Goal: Information Seeking & Learning: Check status

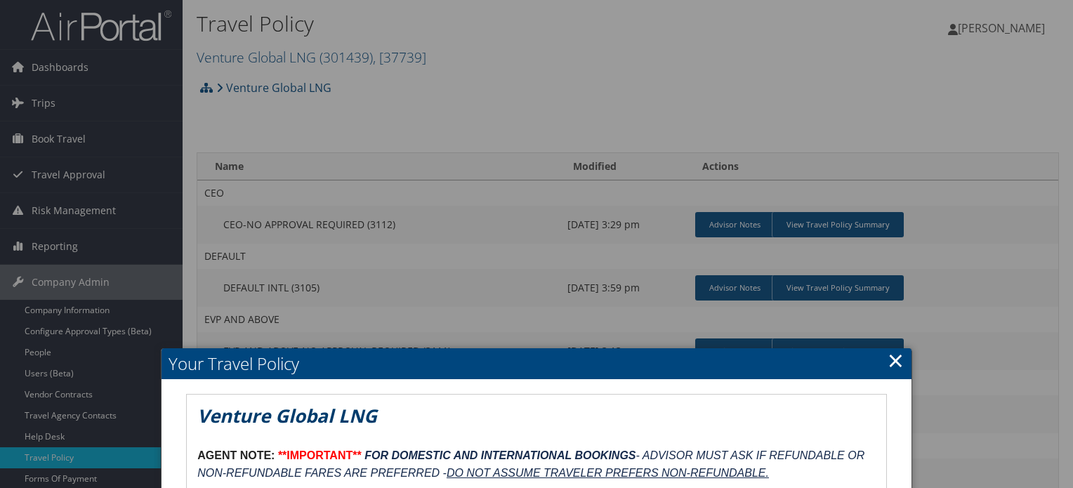
scroll to position [122, 0]
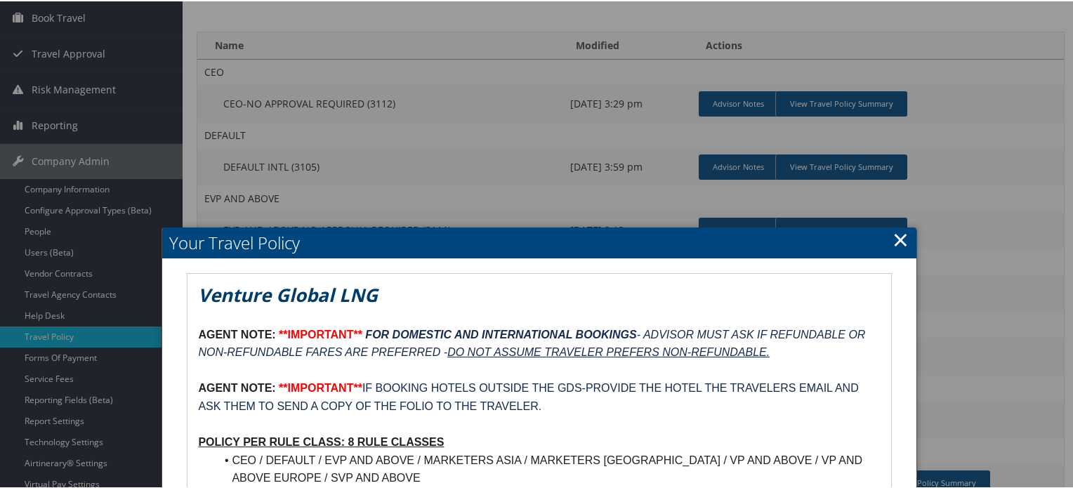
click at [893, 240] on link "×" at bounding box center [900, 238] width 16 height 28
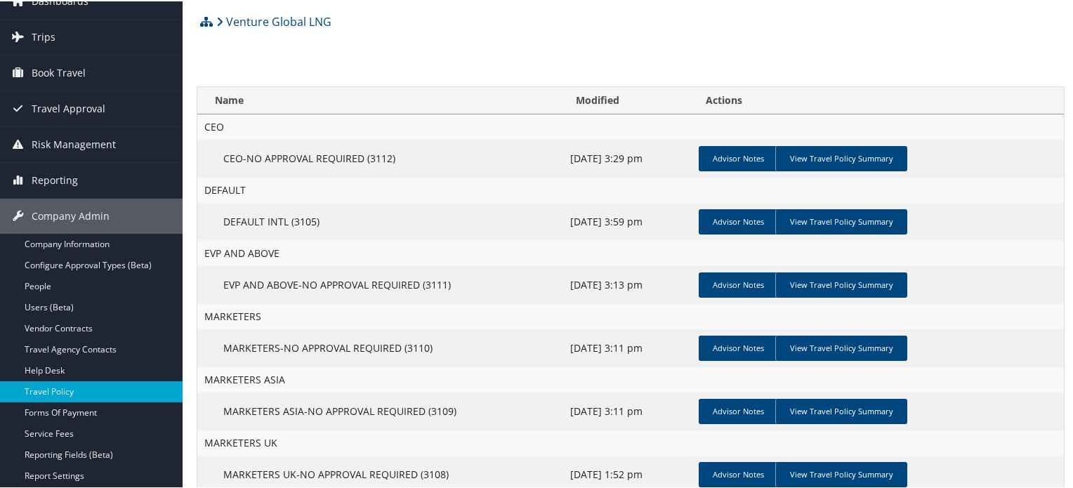
scroll to position [0, 0]
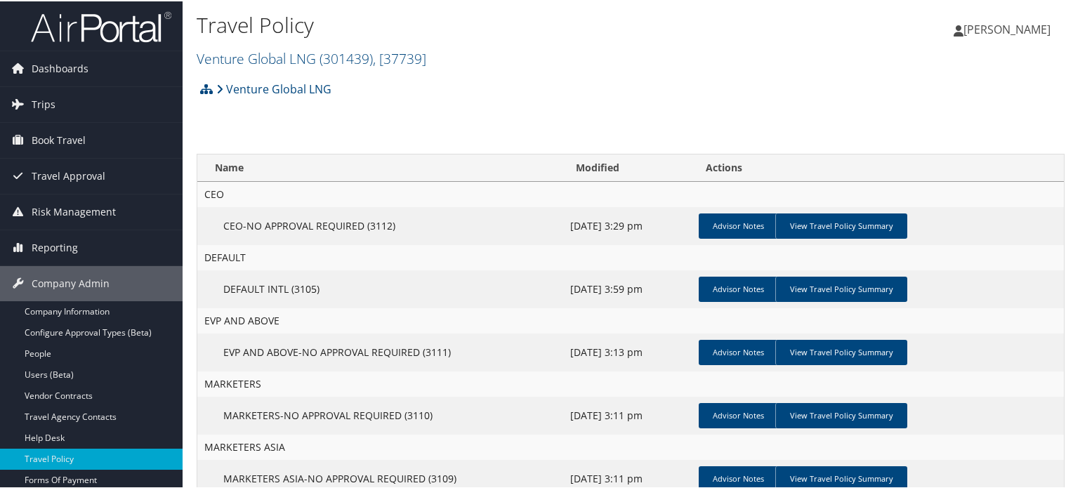
click at [119, 9] on img at bounding box center [101, 25] width 140 height 33
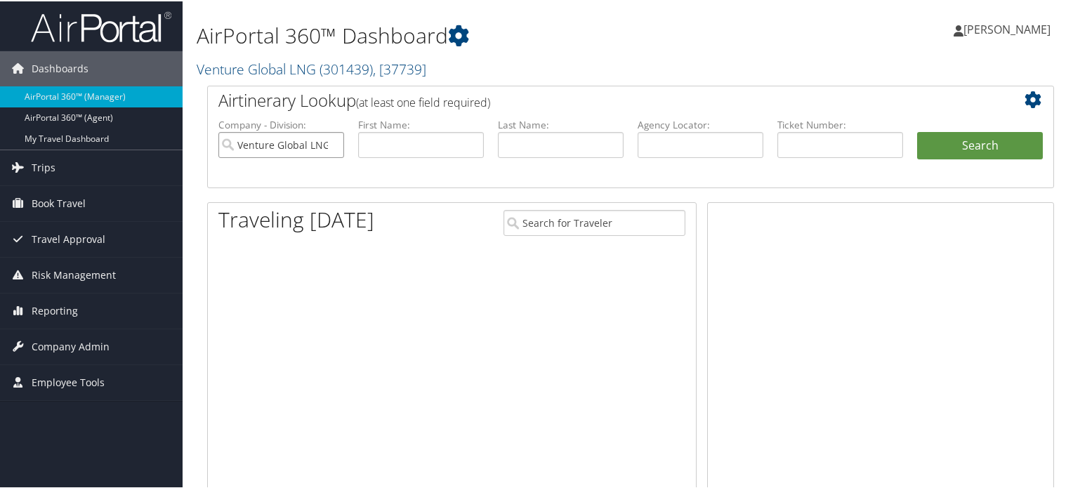
click at [332, 145] on input "Venture Global LNG" at bounding box center [281, 144] width 126 height 26
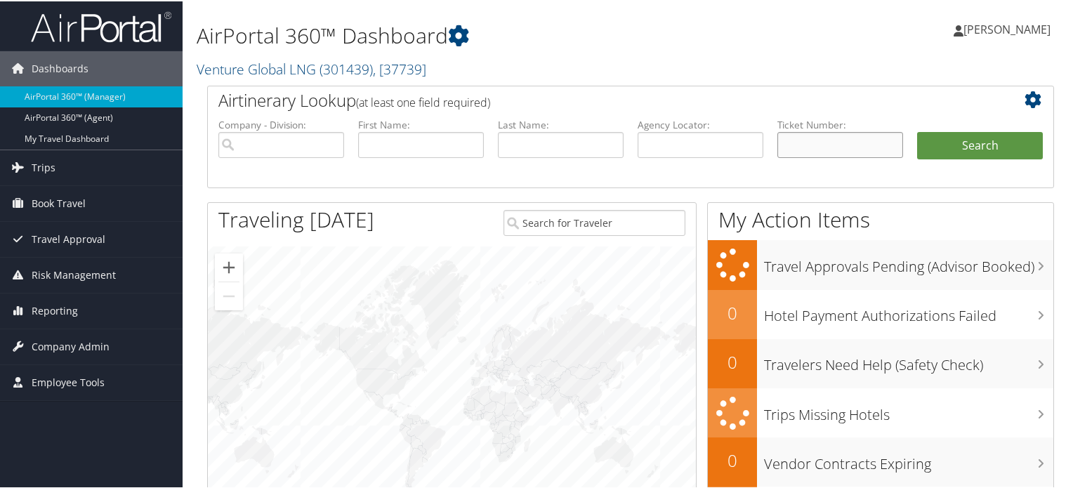
click at [815, 143] on input "text" at bounding box center [840, 144] width 126 height 26
paste input "0018097612096"
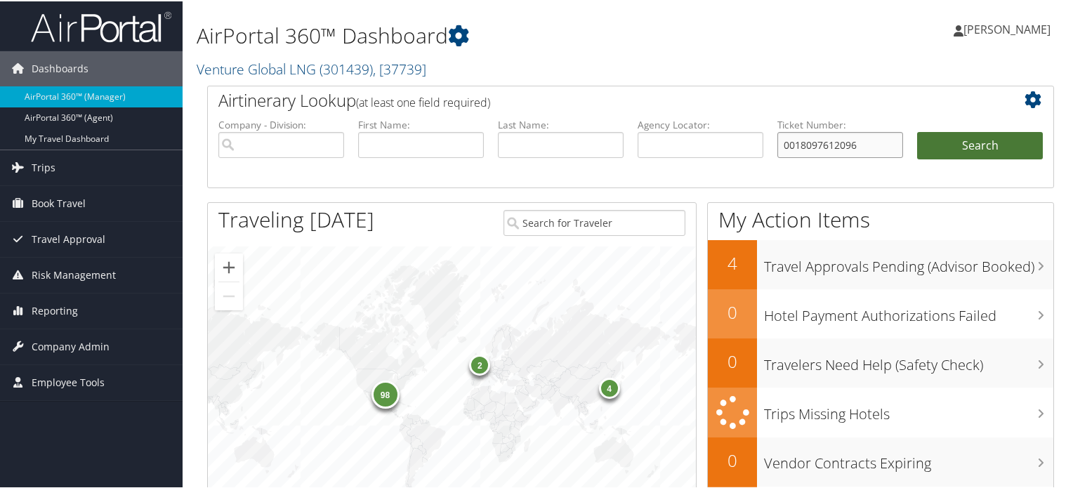
type input "0018097612096"
click at [951, 151] on button "Search" at bounding box center [980, 145] width 126 height 28
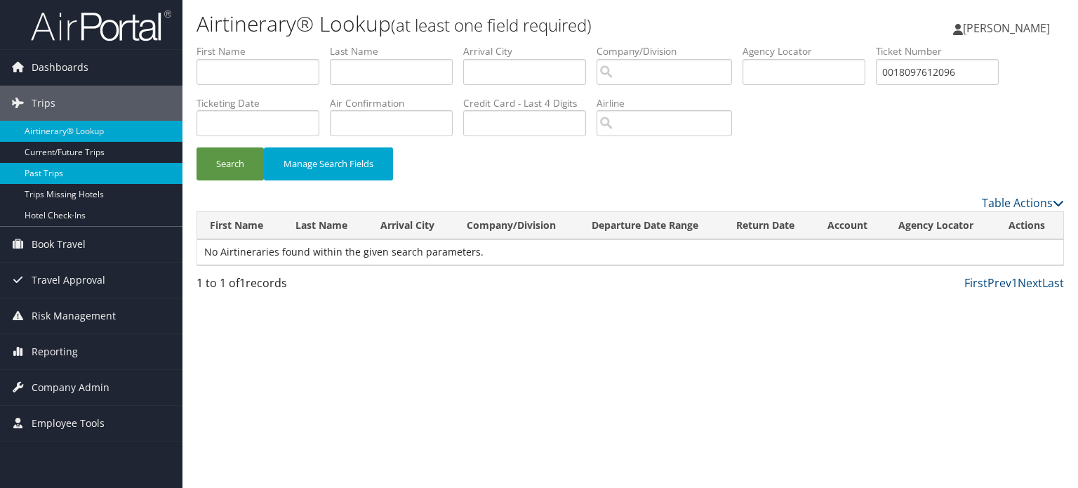
click at [65, 177] on link "Past Trips" at bounding box center [91, 173] width 183 height 21
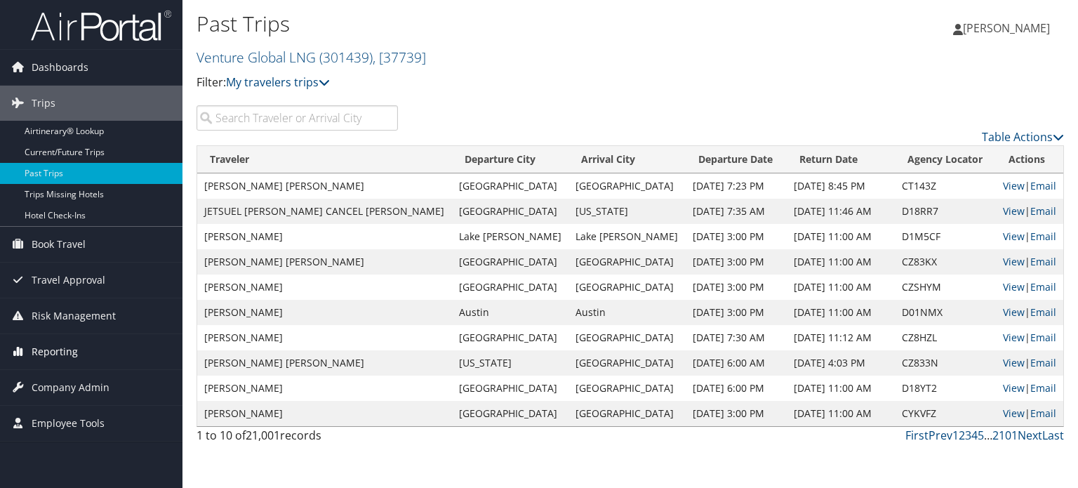
click at [62, 348] on span "Reporting" at bounding box center [55, 351] width 46 height 35
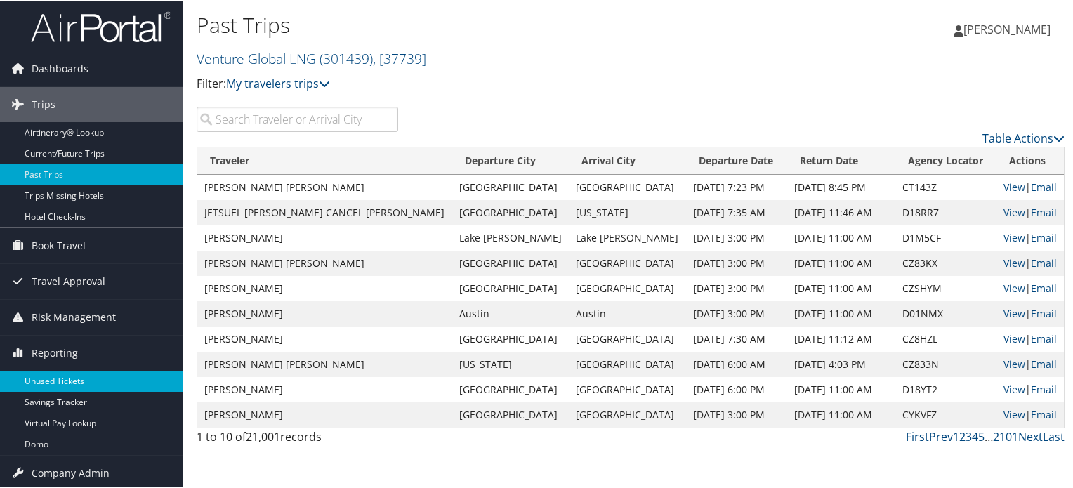
click at [55, 378] on link "Unused Tickets" at bounding box center [91, 379] width 183 height 21
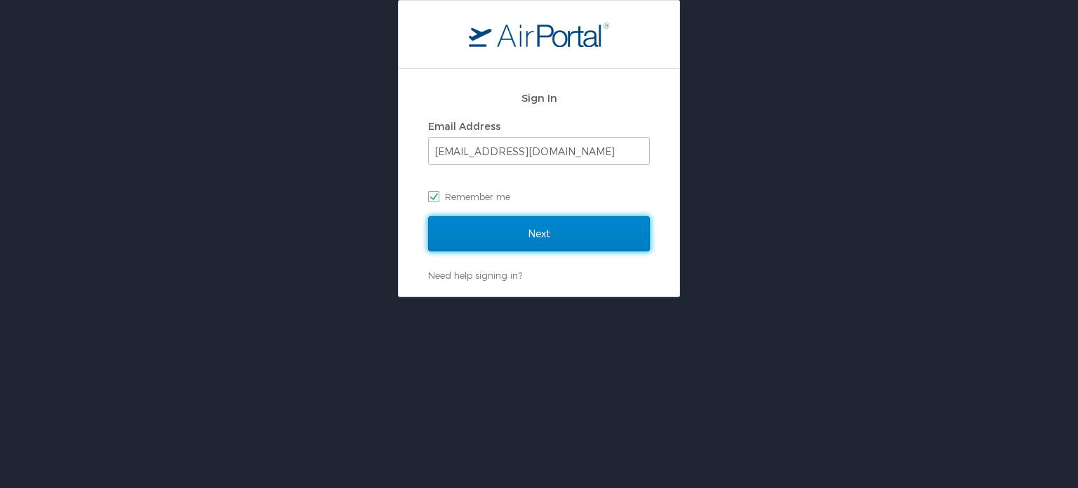
click at [517, 242] on input "Next" at bounding box center [539, 233] width 222 height 35
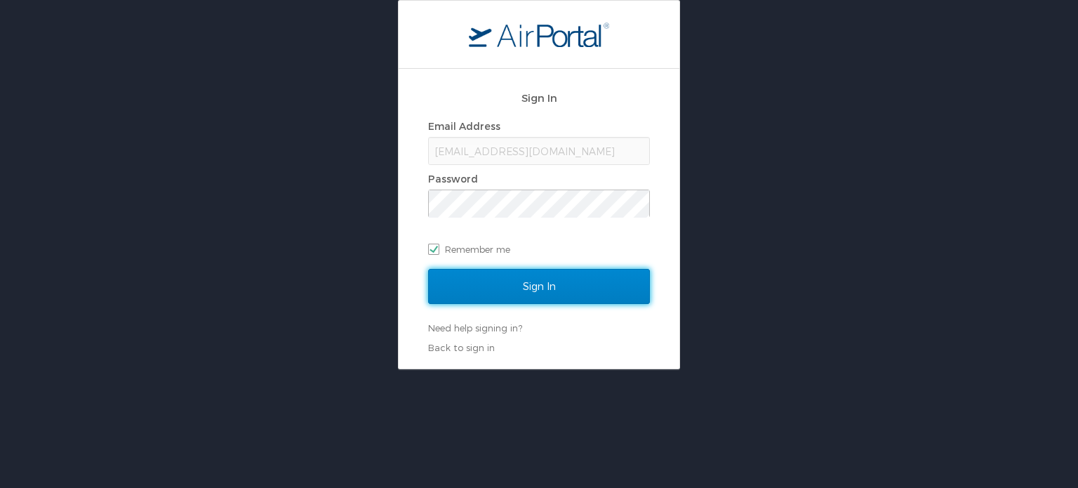
click at [510, 285] on input "Sign In" at bounding box center [539, 286] width 222 height 35
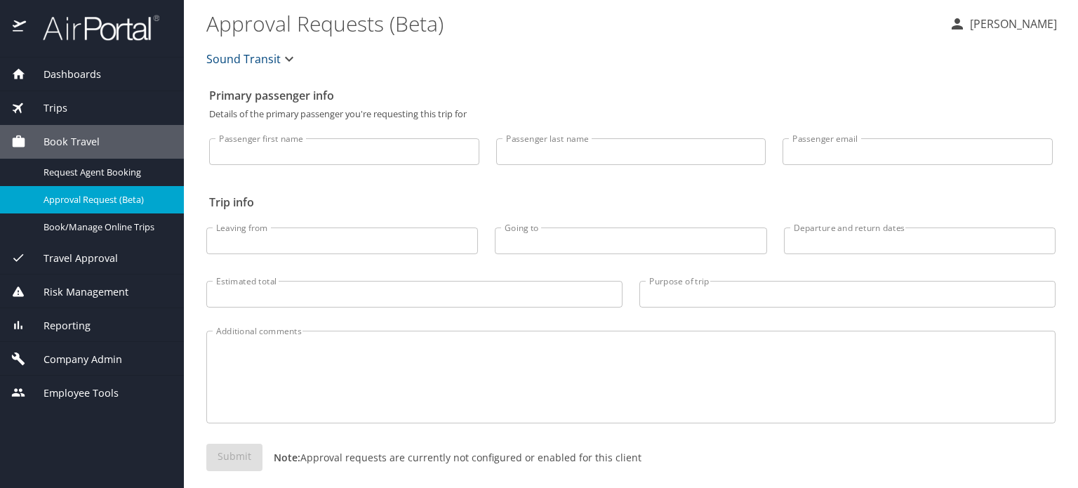
scroll to position [13, 0]
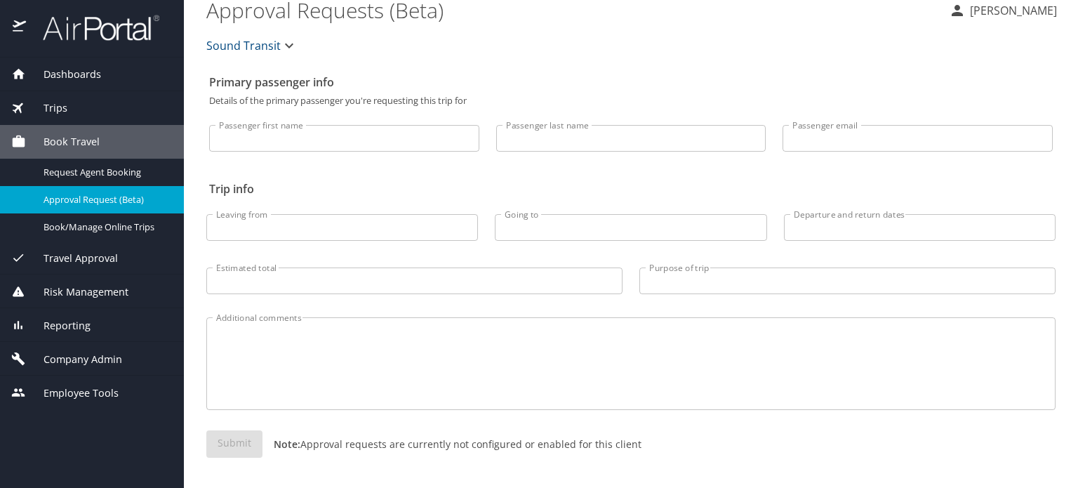
click at [77, 322] on span "Reporting" at bounding box center [58, 325] width 65 height 15
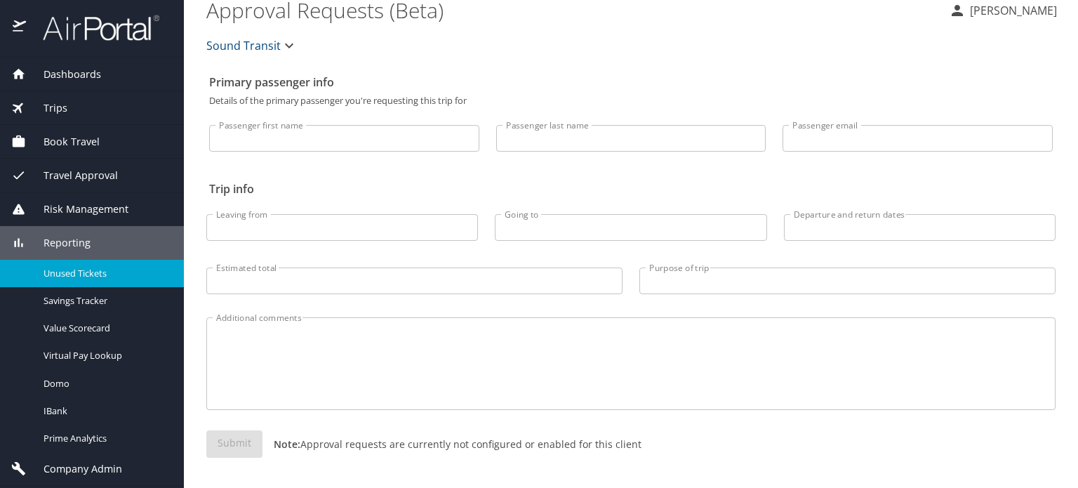
click at [95, 275] on span "Unused Tickets" at bounding box center [106, 273] width 124 height 13
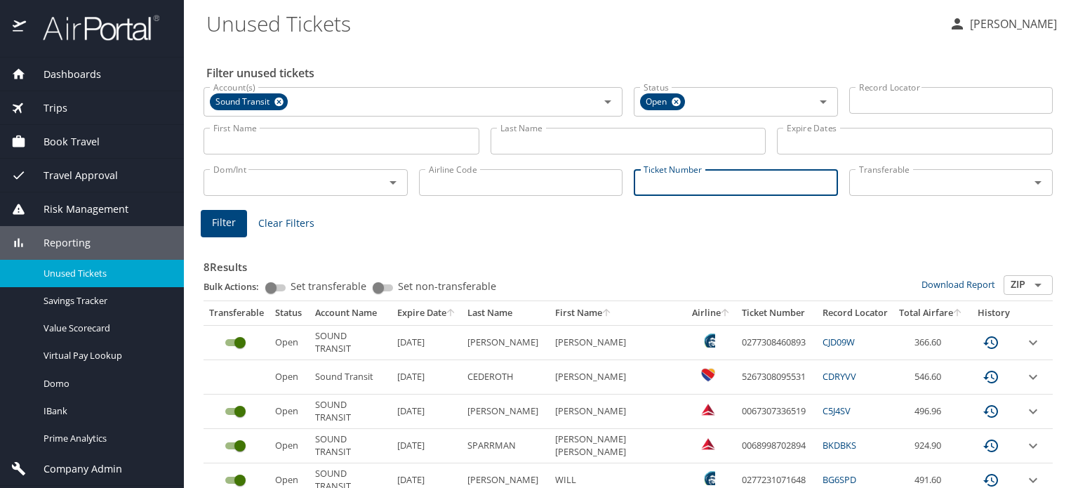
click at [711, 179] on input "Ticket Number" at bounding box center [736, 182] width 204 height 27
paste input "0018097612096"
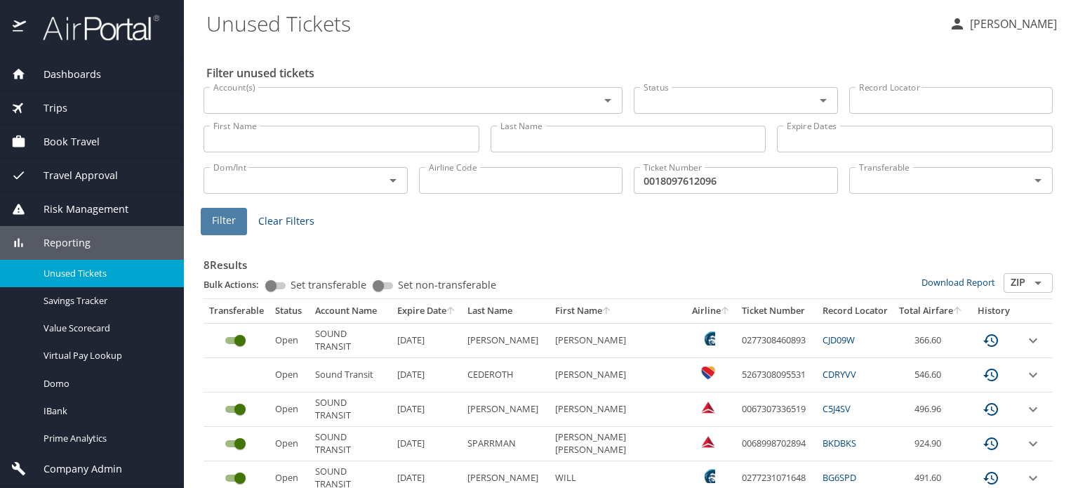
click at [223, 223] on span "Filter" at bounding box center [224, 221] width 24 height 18
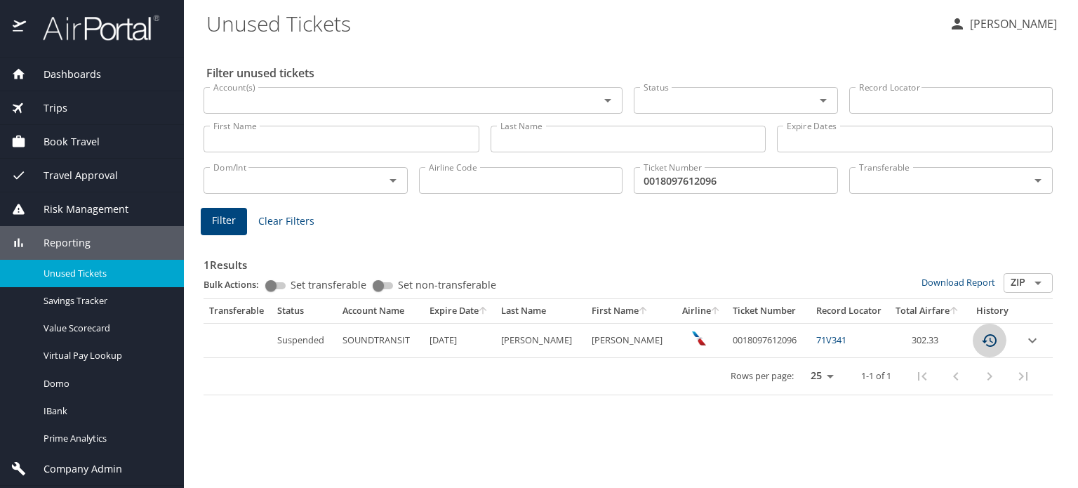
click at [984, 342] on icon "custom pagination table" at bounding box center [990, 340] width 17 height 17
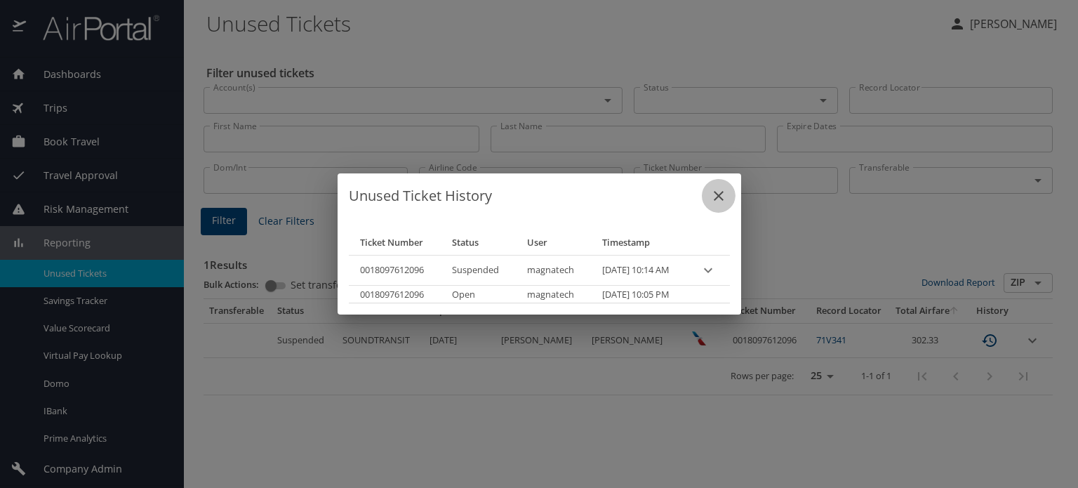
click at [727, 198] on icon "close" at bounding box center [719, 195] width 17 height 17
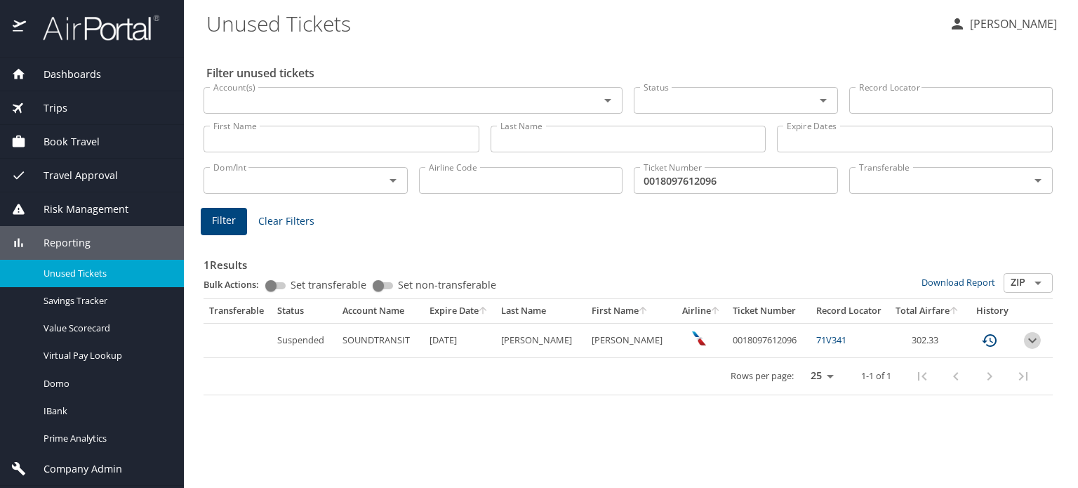
click at [1028, 345] on icon "expand row" at bounding box center [1032, 340] width 17 height 17
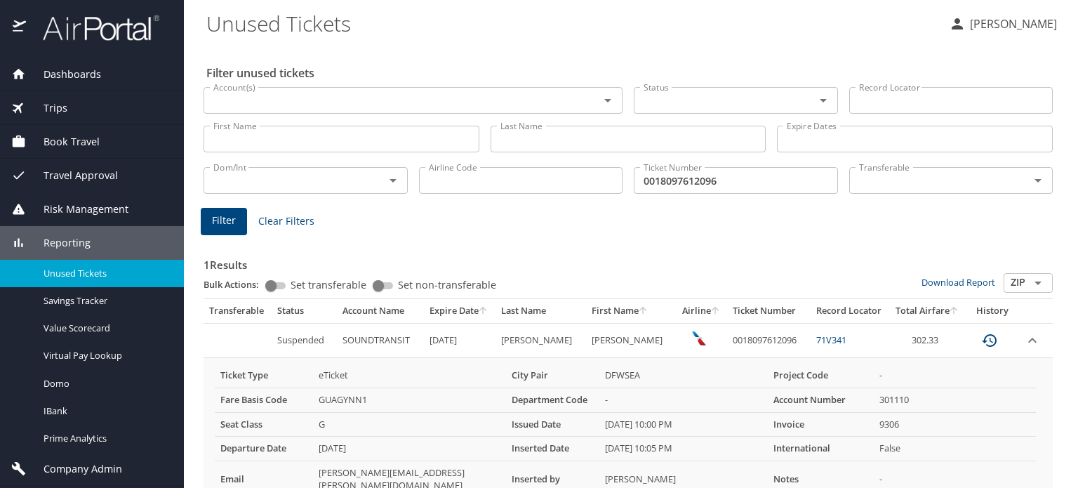
click at [817, 342] on link "71V341" at bounding box center [832, 340] width 30 height 13
click at [694, 189] on input "0018097612096" at bounding box center [736, 180] width 204 height 27
paste input "278097705792"
type input "0278097705792"
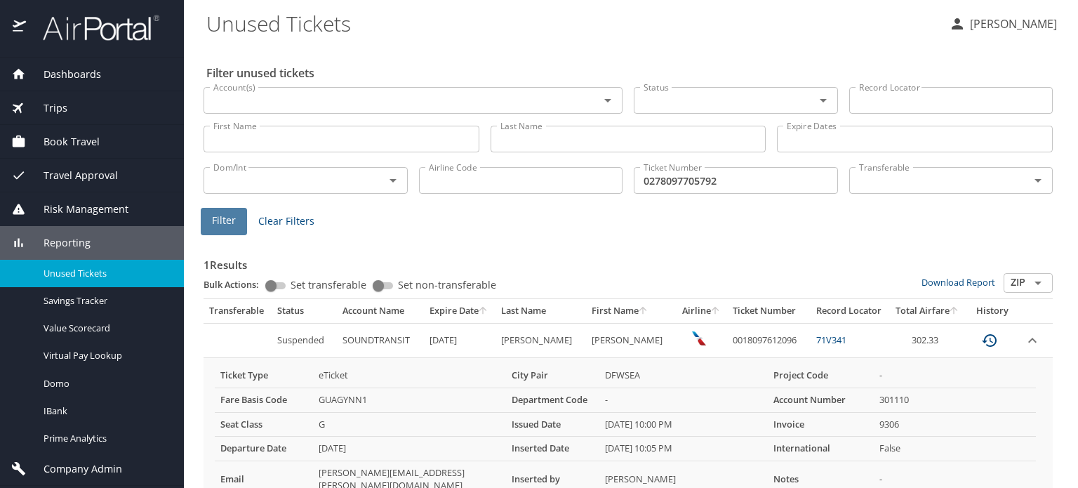
click at [236, 224] on button "Filter" at bounding box center [224, 221] width 46 height 27
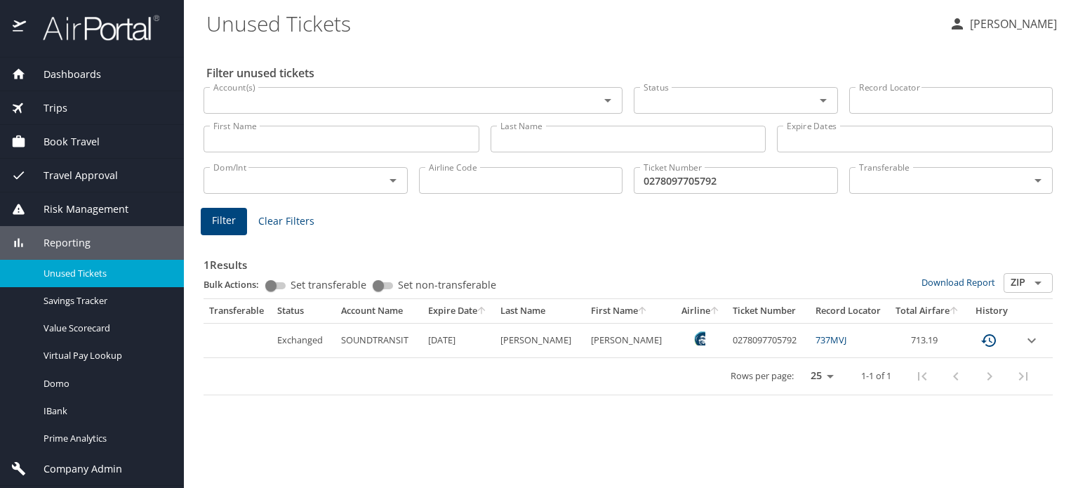
click at [833, 343] on link "737MVJ" at bounding box center [831, 340] width 31 height 13
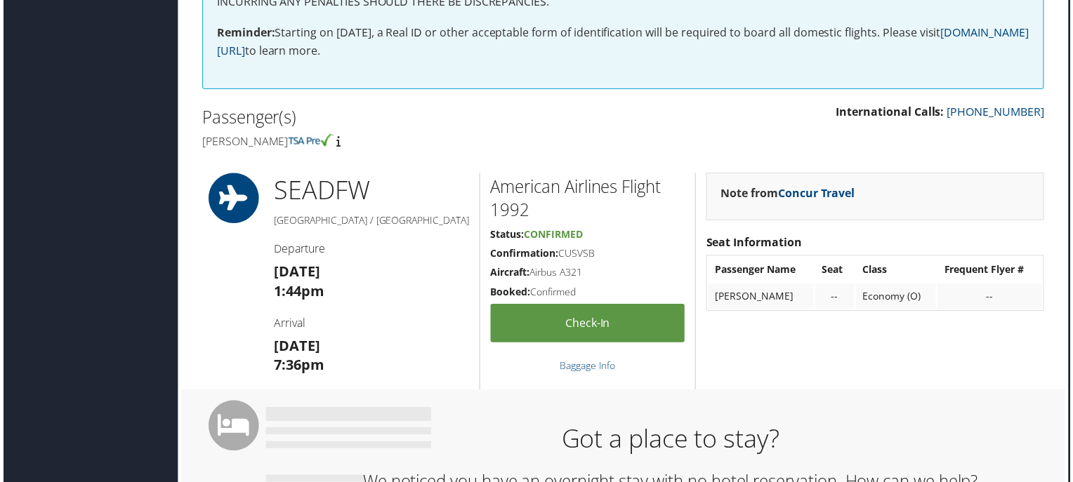
scroll to position [365, 7]
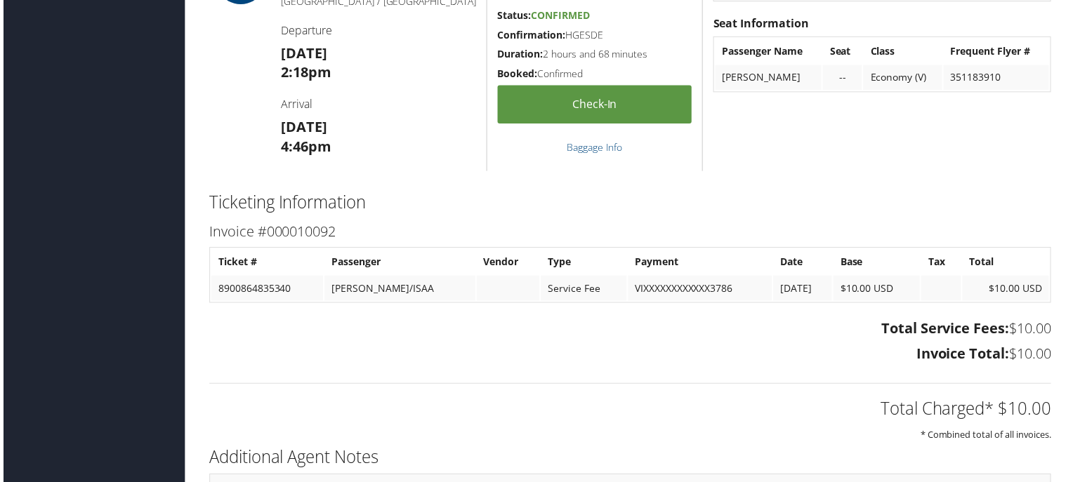
scroll to position [1640, 0]
